Goal: Information Seeking & Learning: Learn about a topic

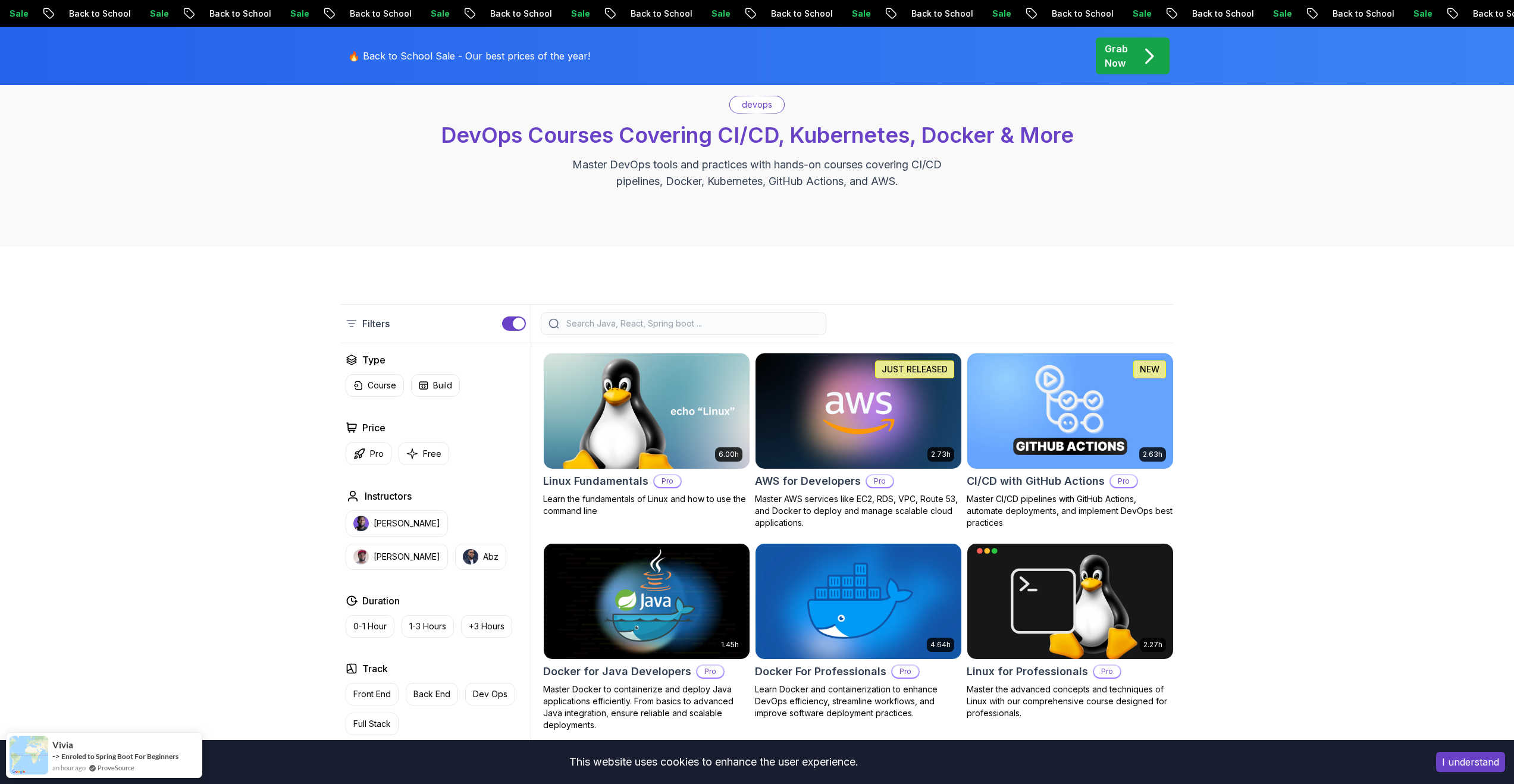
scroll to position [94, 0]
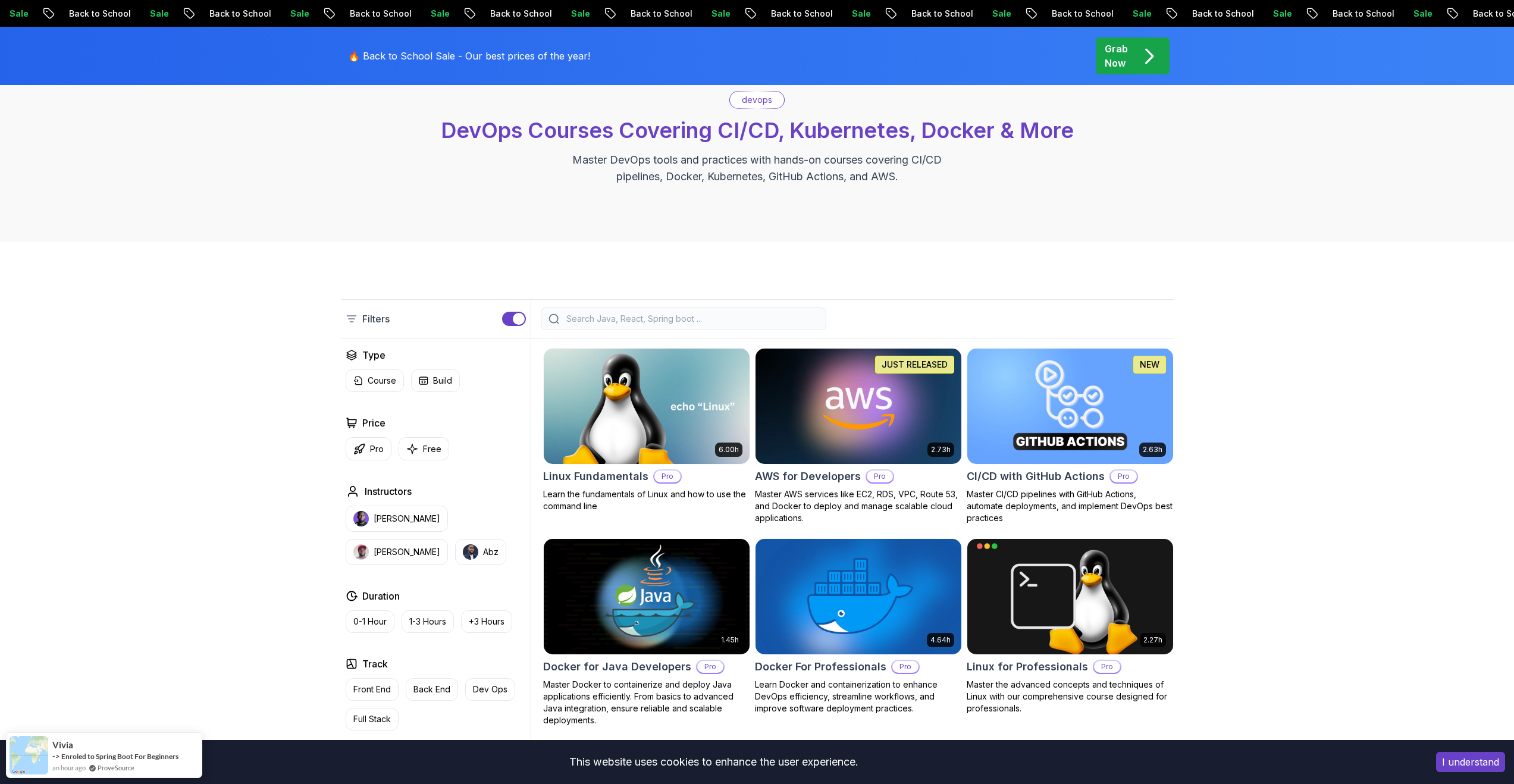
click at [933, 295] on body "Sale Back to School Sale Back to School Sale Back to School Sale Back to School…" at bounding box center [757, 724] width 1514 height 1635
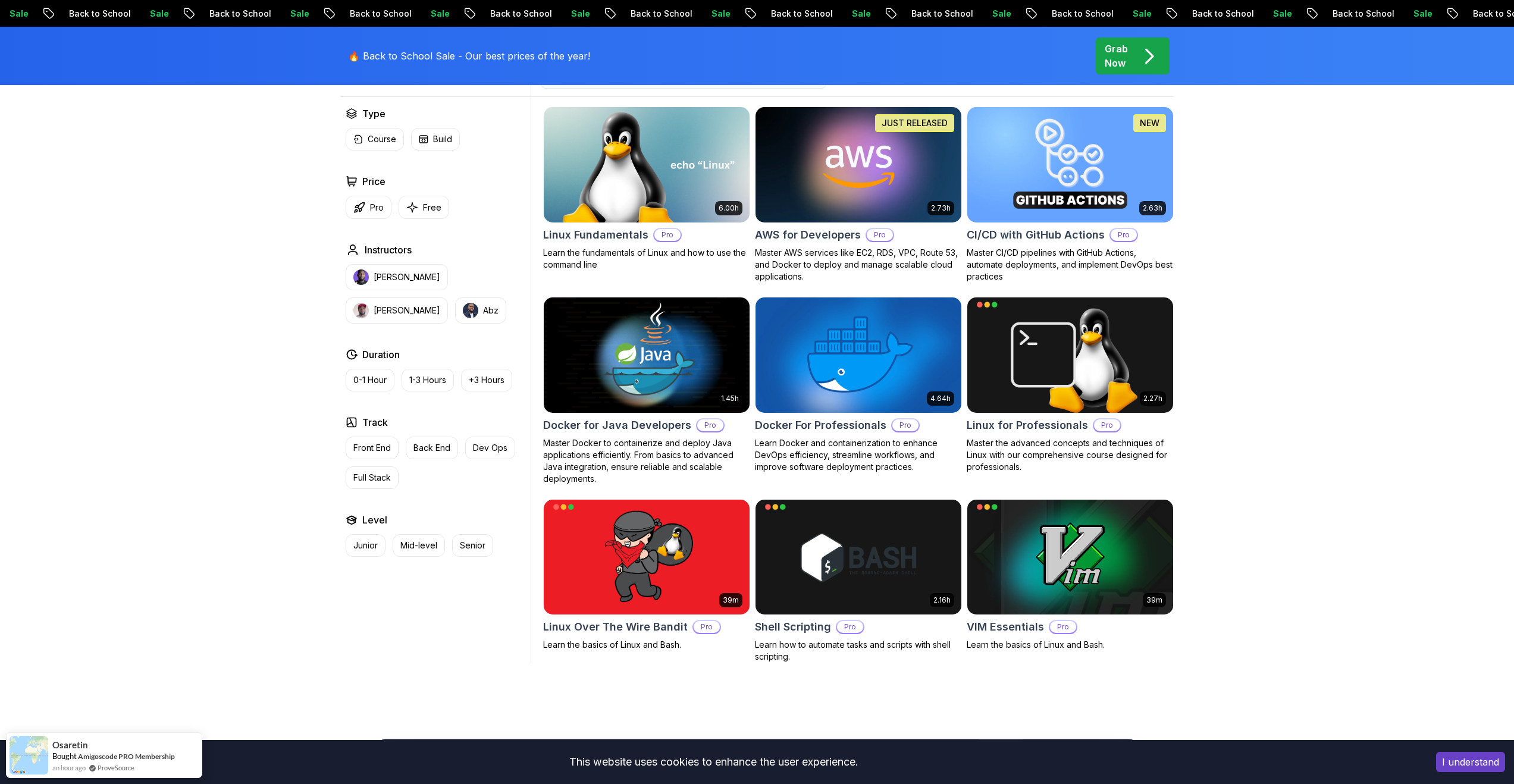
scroll to position [428, 0]
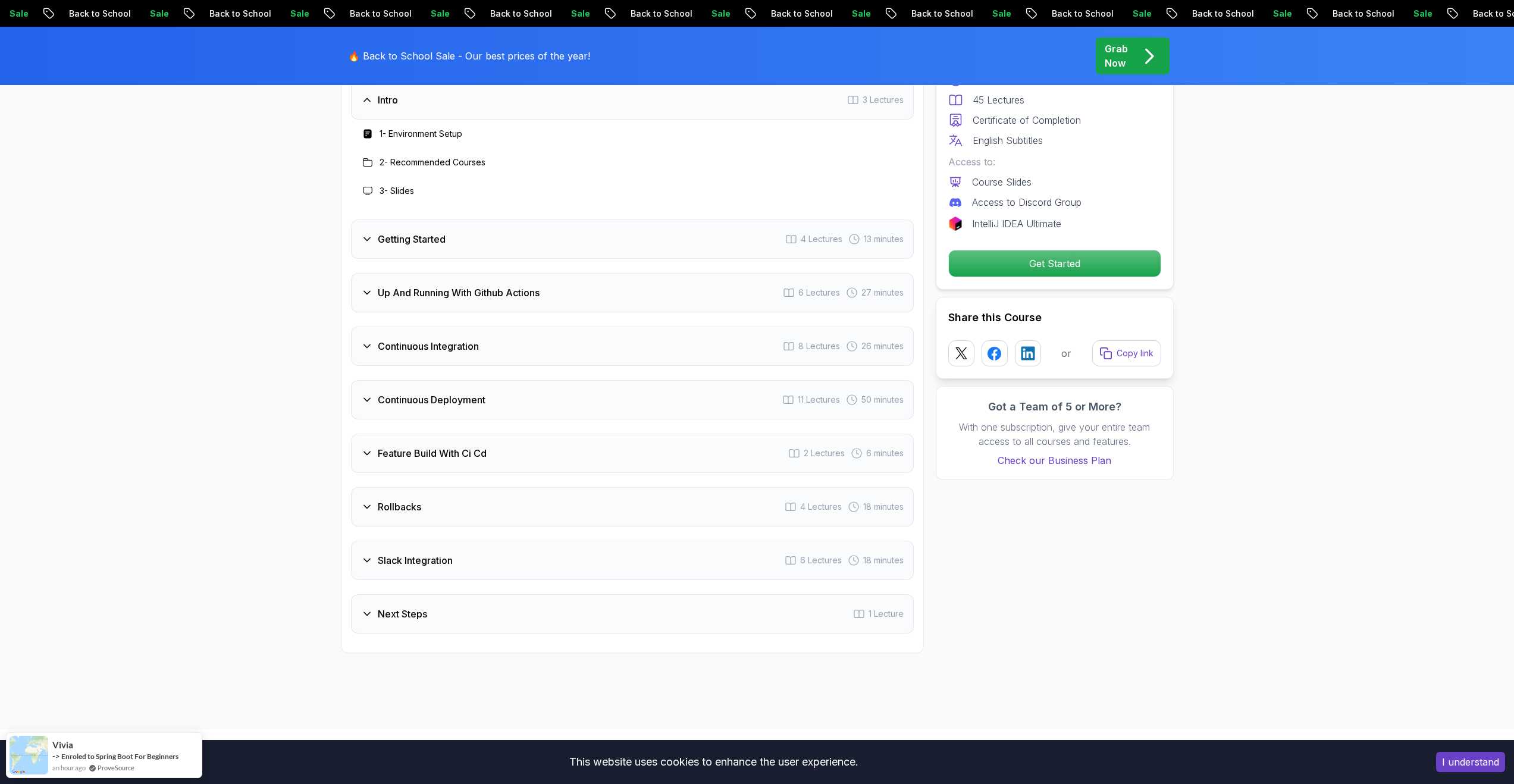
scroll to position [2073, 0]
click at [923, 295] on body "Sale Back to School Sale Back to School Sale Back to School Sale Back to School…" at bounding box center [757, 539] width 1514 height 5225
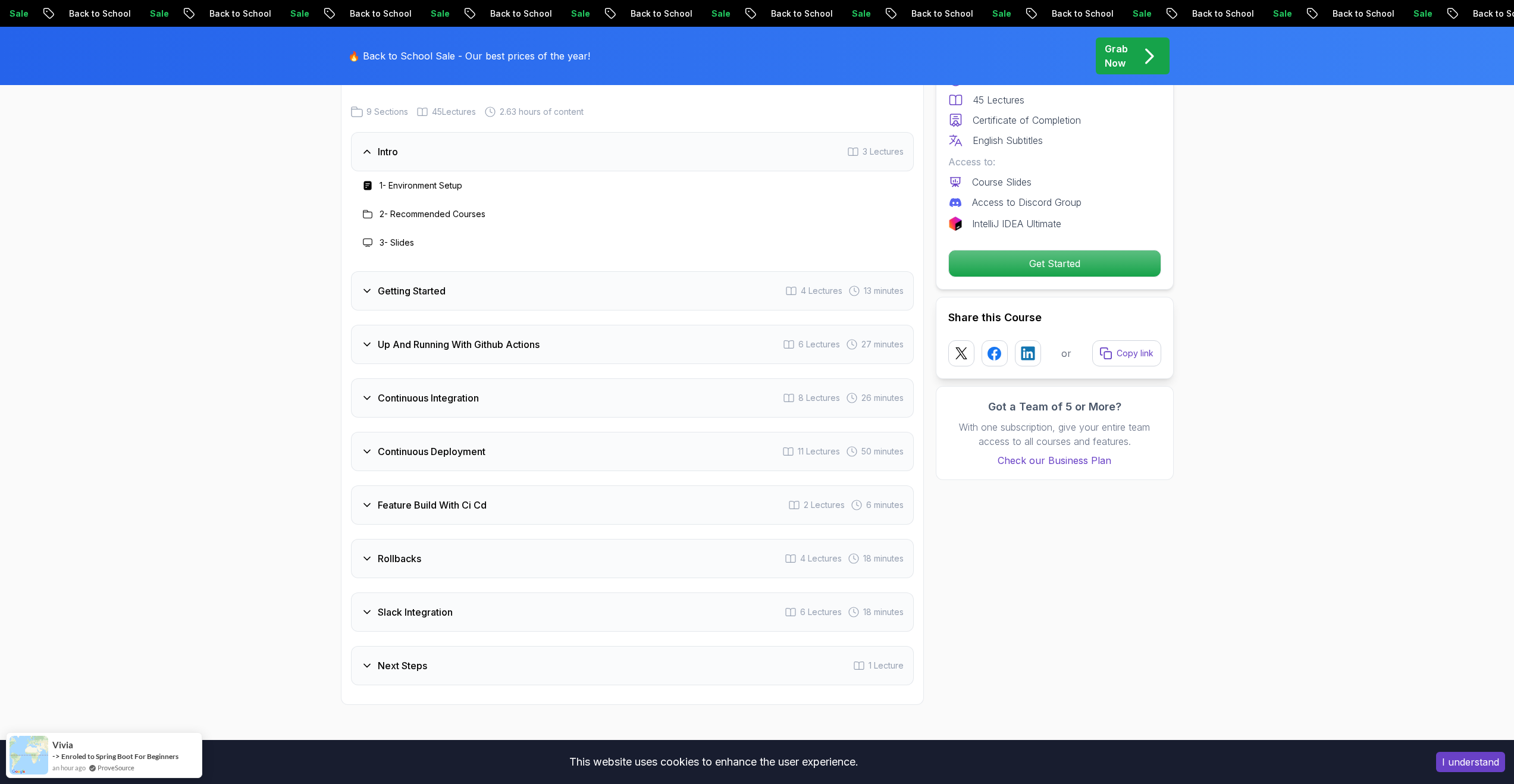
scroll to position [2011, 0]
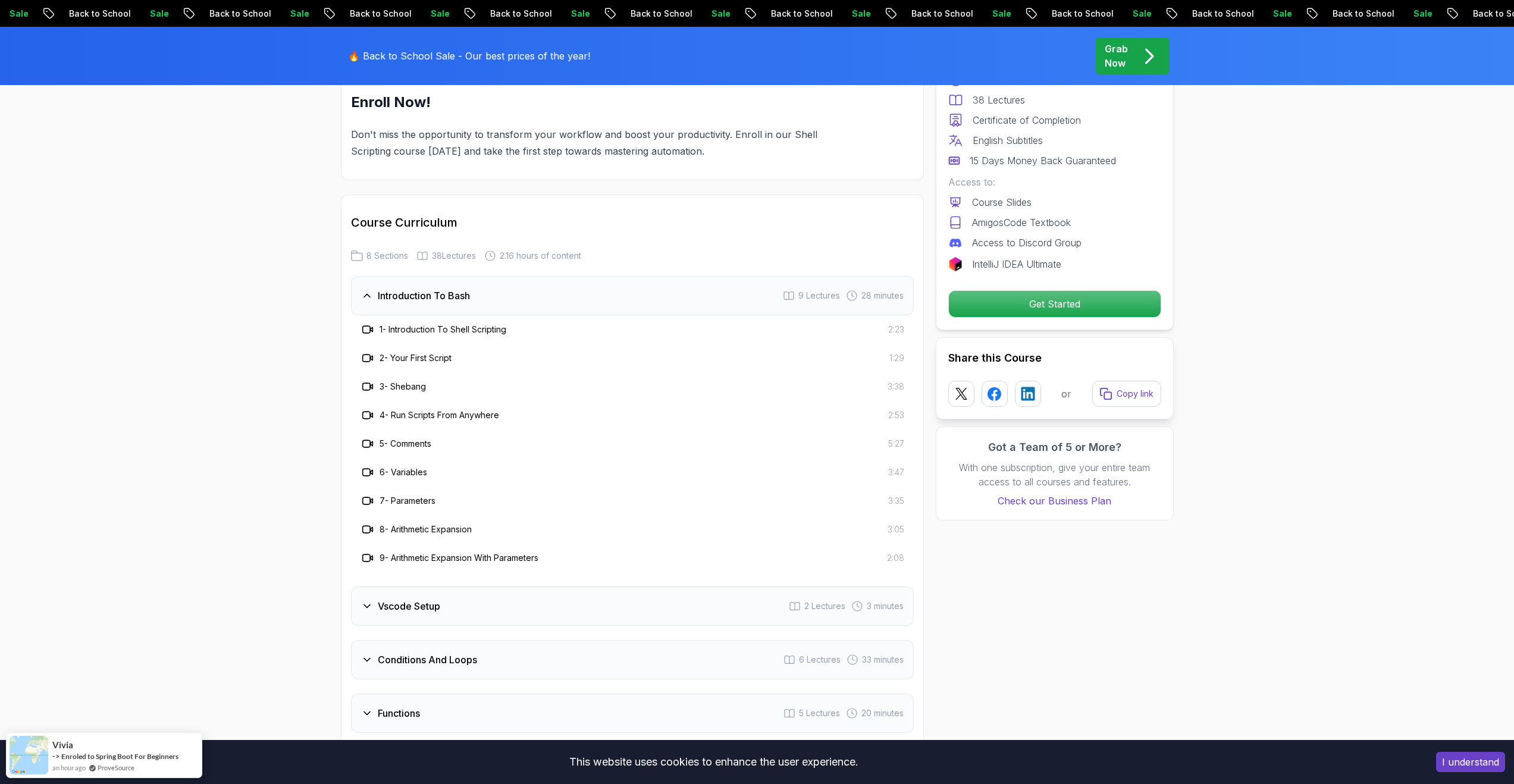
scroll to position [1565, 0]
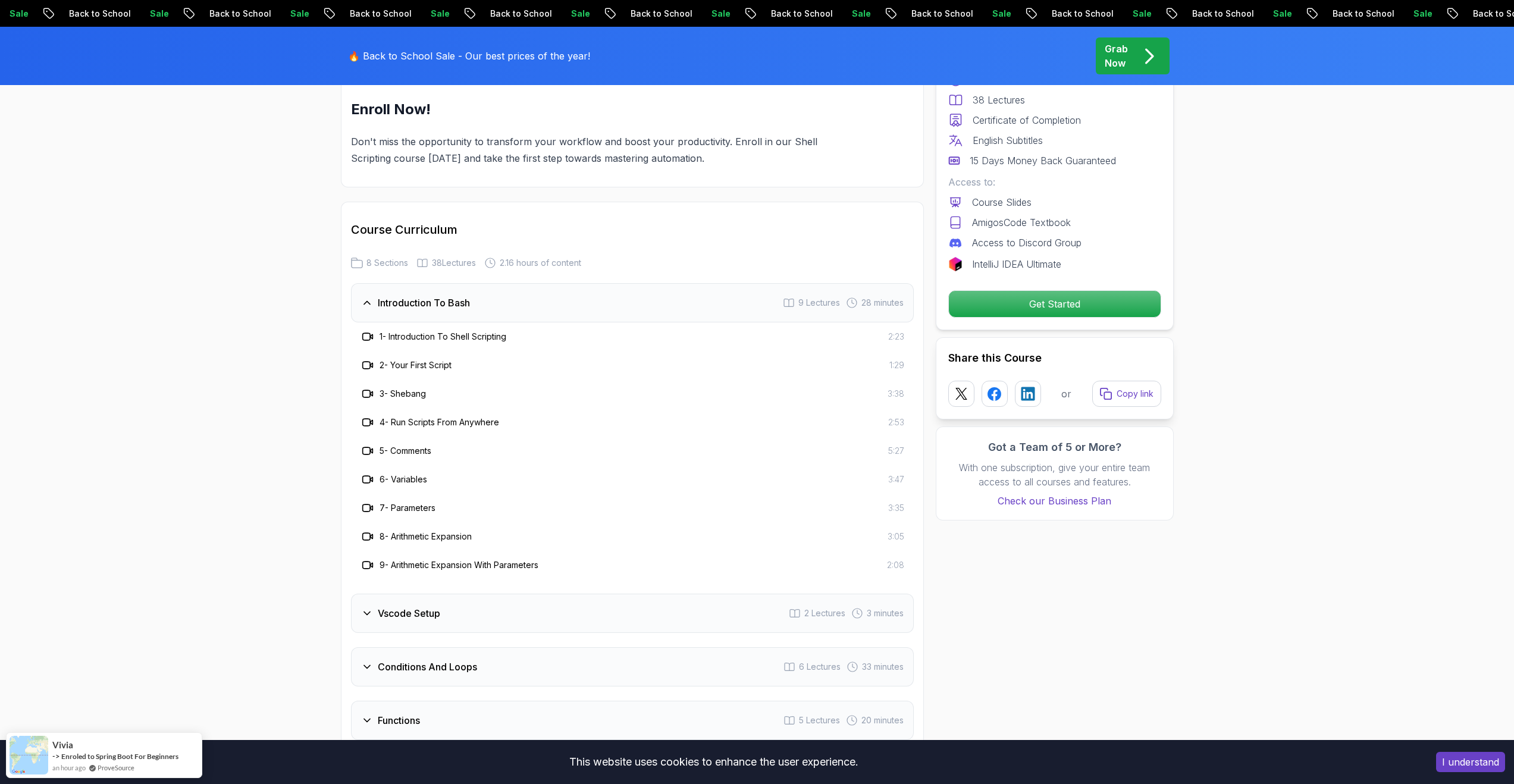
click at [468, 336] on h3 "1 - Introduction To Shell Scripting" at bounding box center [443, 337] width 127 height 12
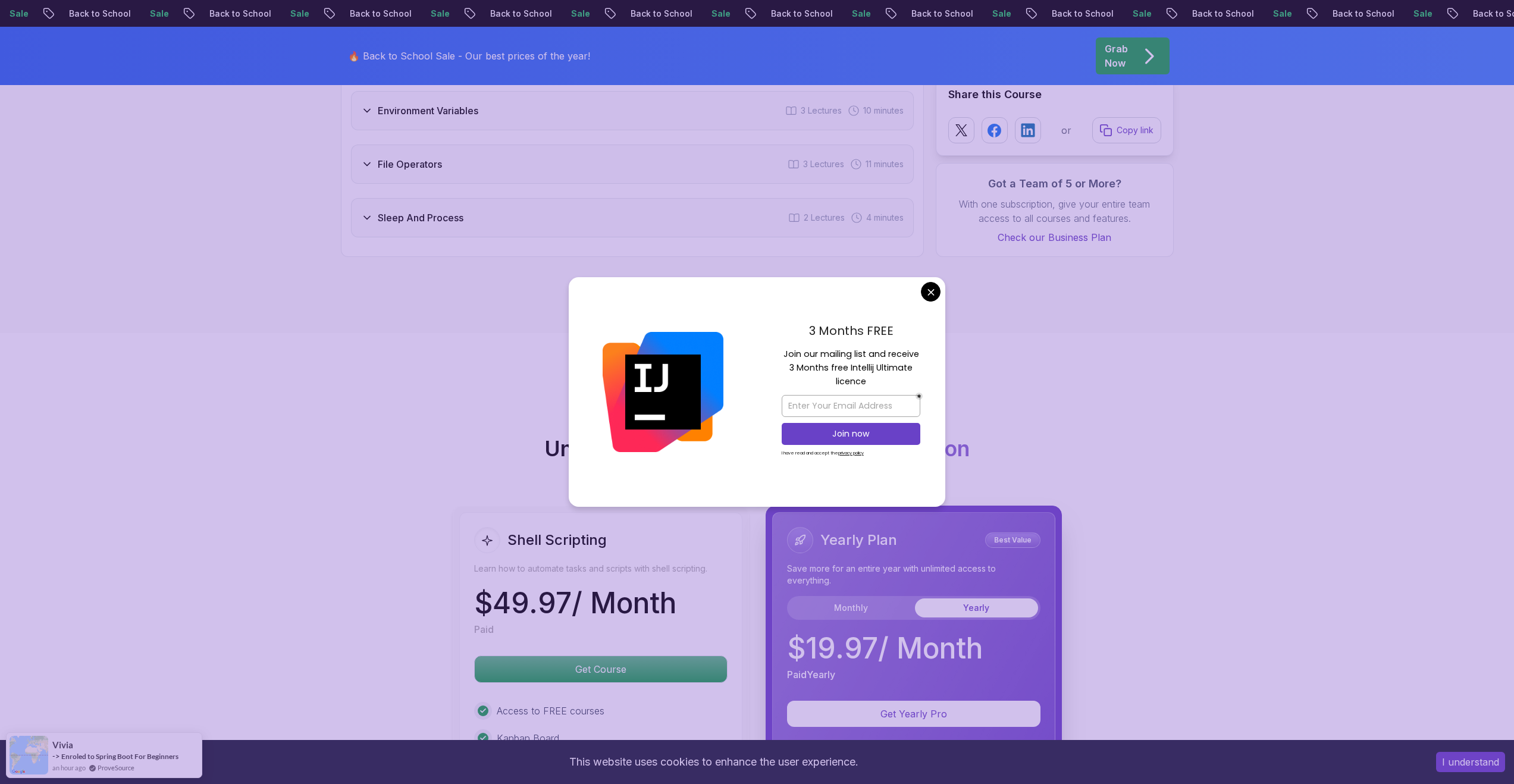
scroll to position [2293, 0]
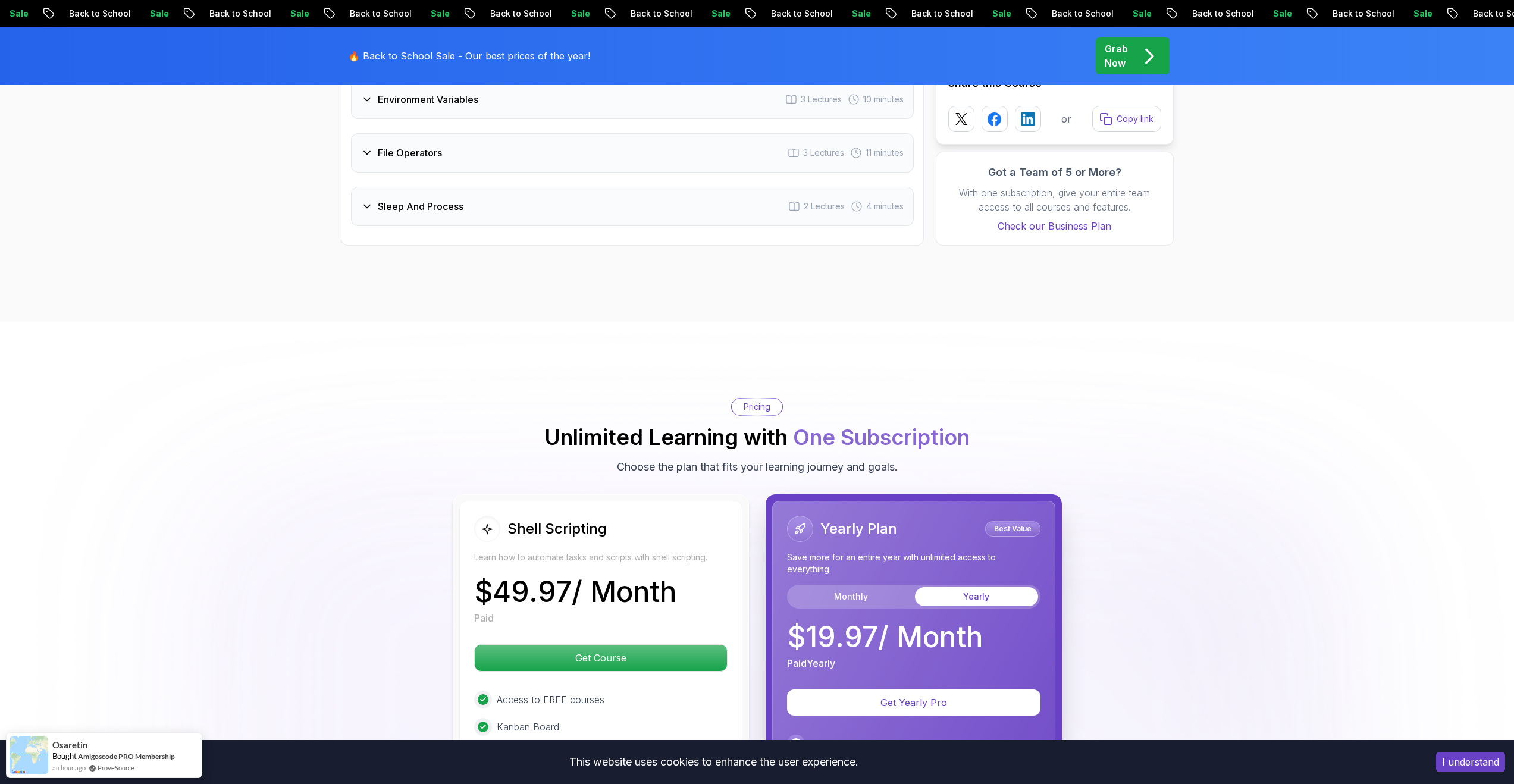
click at [933, 293] on body "Sale Back to School Sale Back to School Sale Back to School Sale Back to School…" at bounding box center [757, 242] width 1514 height 5071
